Goal: Information Seeking & Learning: Find specific fact

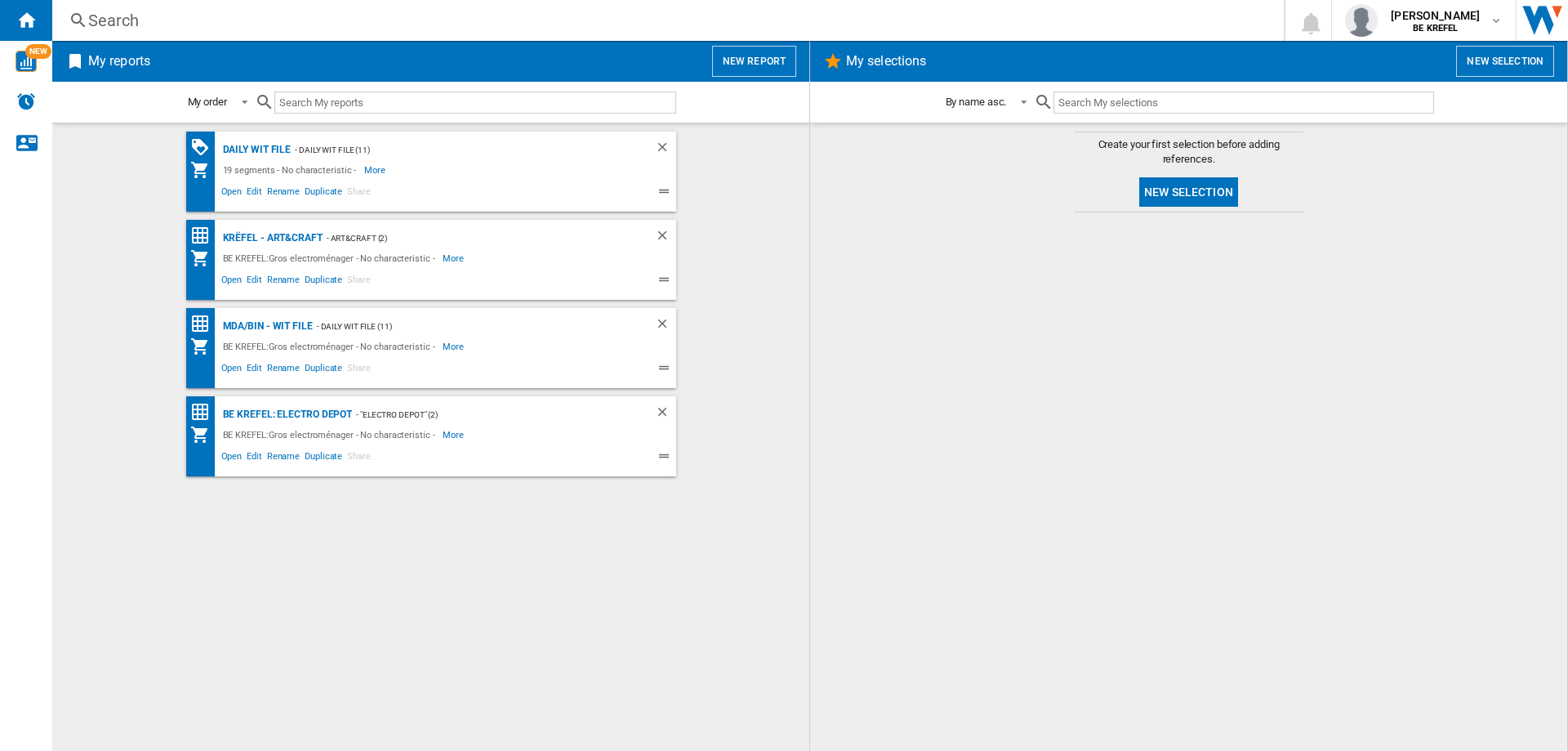
click at [135, 23] on div "Search" at bounding box center [664, 20] width 1153 height 23
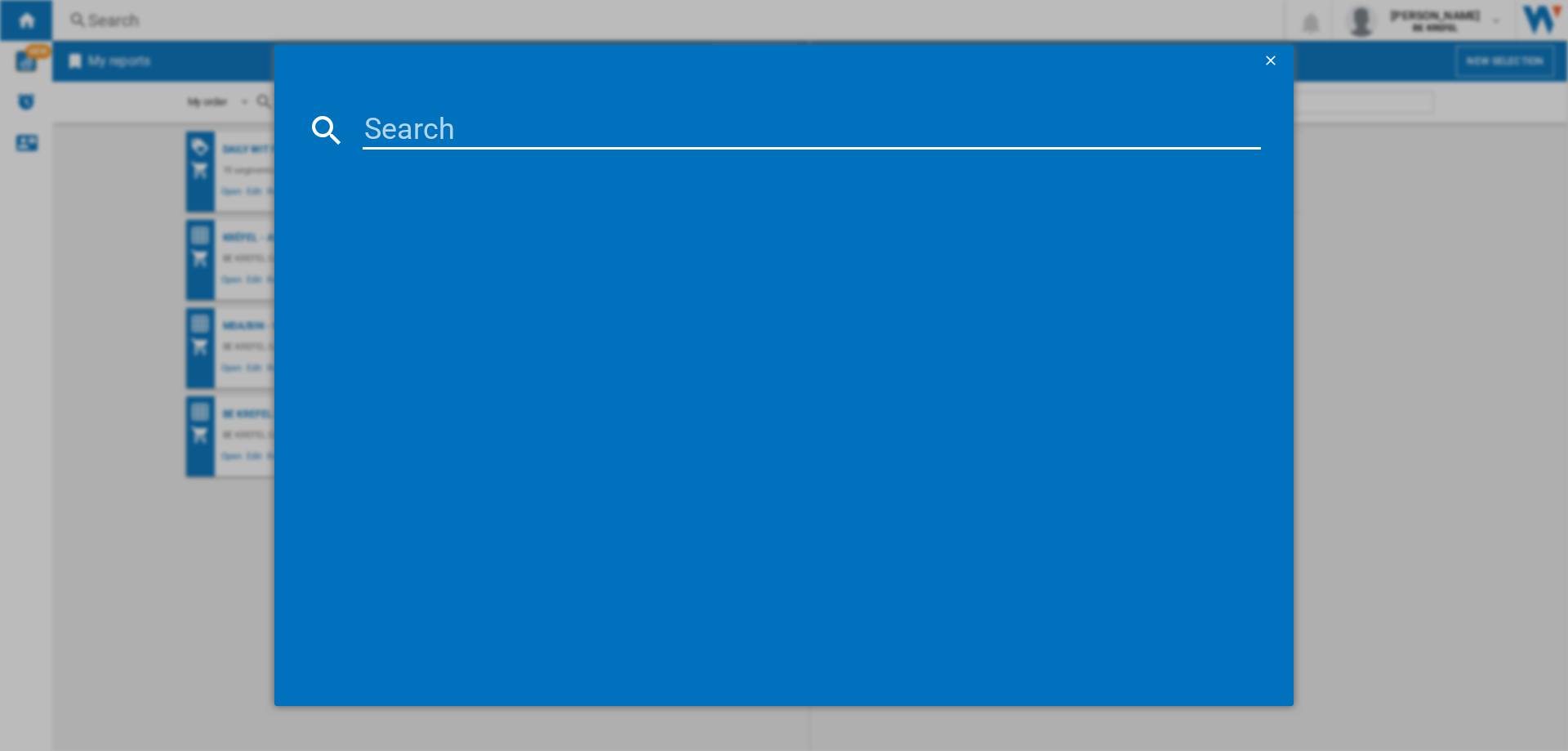
click at [481, 131] on input at bounding box center [812, 129] width 899 height 39
type input "21009873"
click at [516, 235] on div "MOULINEX COOKEO MINI ECODESIGN CE88E310 VERT" at bounding box center [794, 235] width 882 height 16
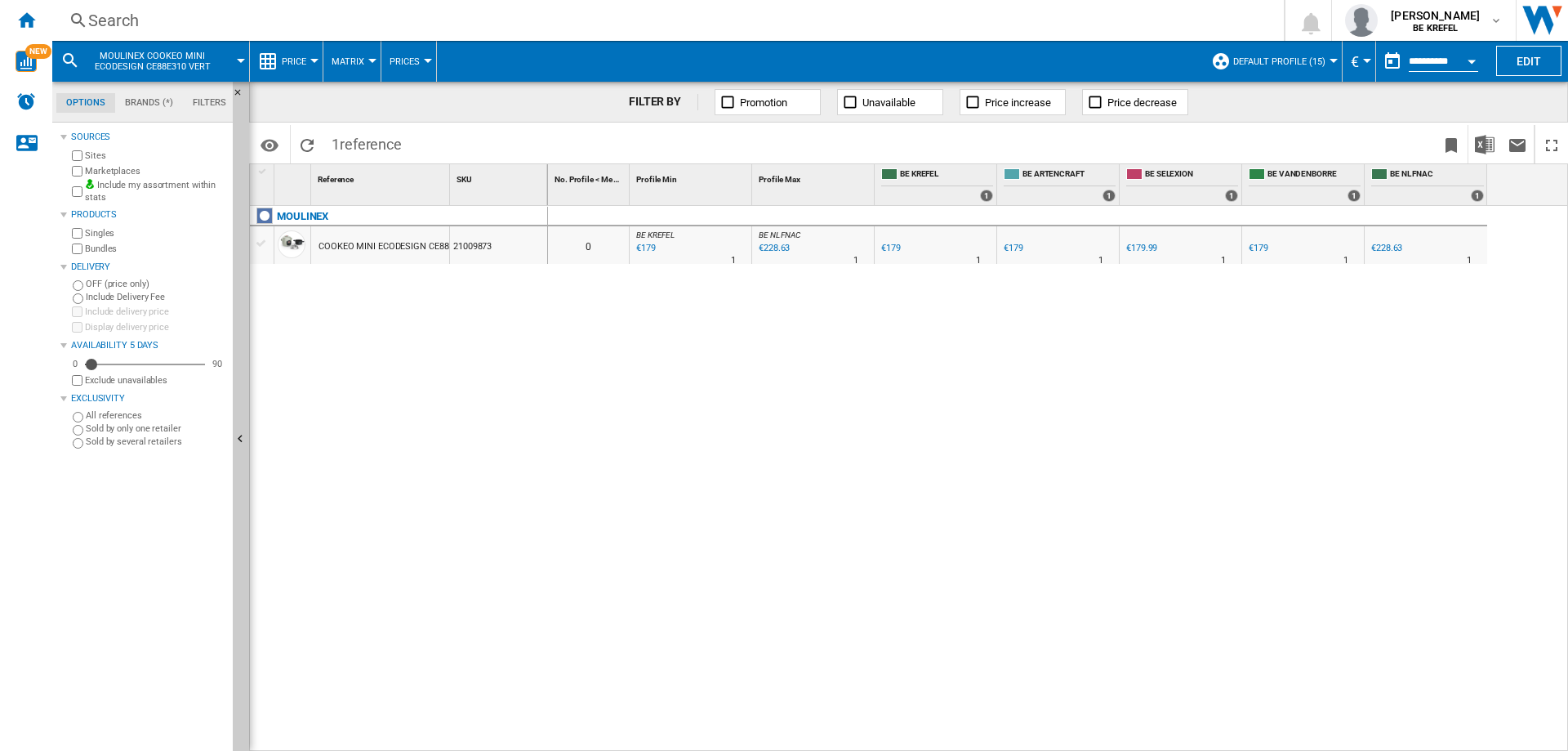
click at [425, 247] on div "COOKEO MINI ECODESIGN CE88E310 VERT" at bounding box center [405, 247] width 174 height 38
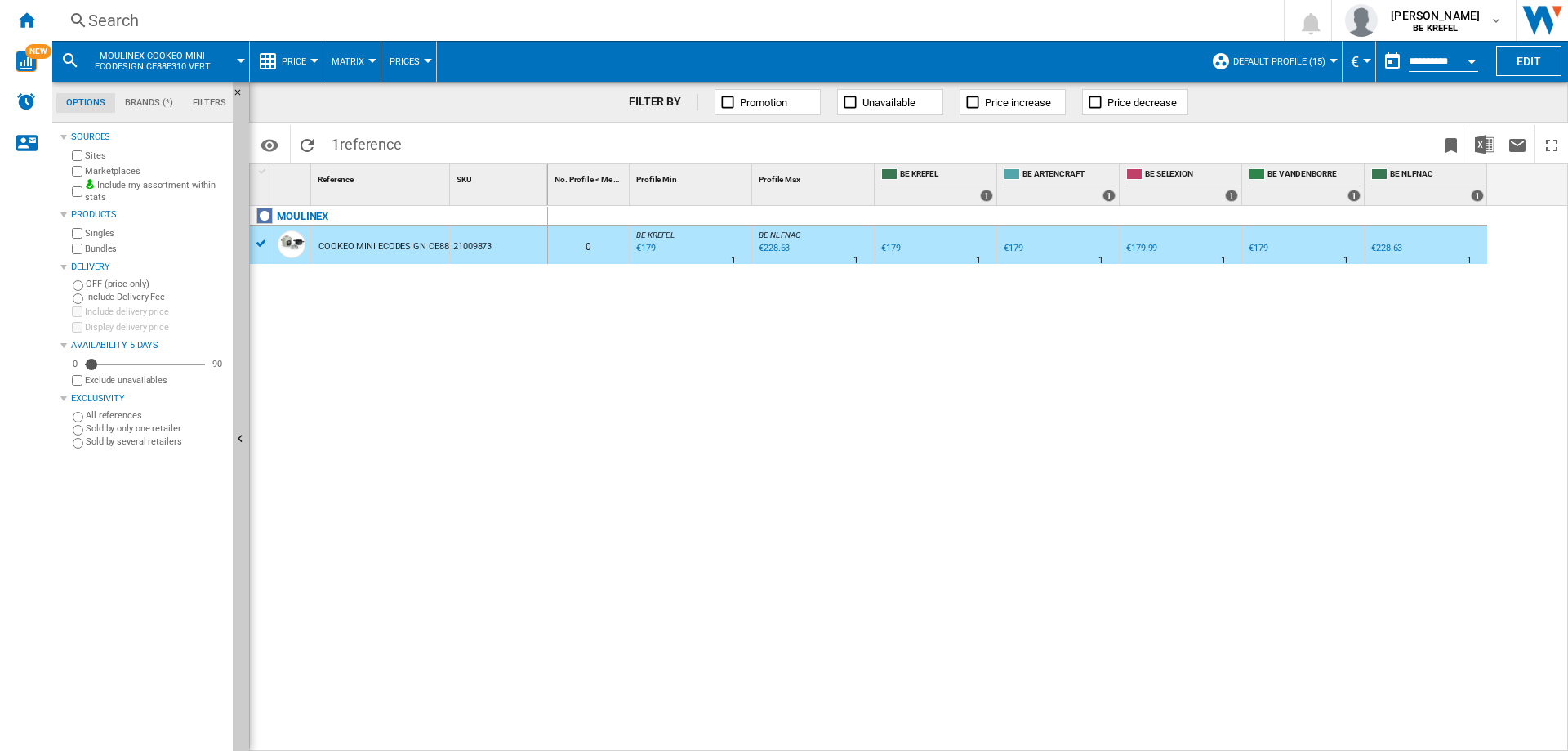
click at [1262, 250] on div "€179" at bounding box center [1259, 248] width 20 height 10
click at [1302, 396] on div "0 0 BE KREFEL : BE FR KREFEL 0.0 % €179 % N/A 1 BE KREFEL : BE FR KREFEL BE NL …" at bounding box center [1058, 479] width 1021 height 546
